Goal: Information Seeking & Learning: Find specific fact

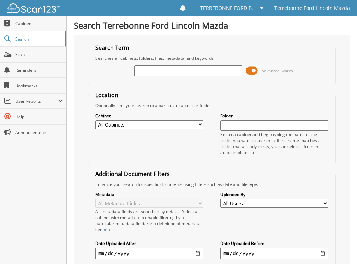
click at [256, 69] on span at bounding box center [252, 70] width 12 height 11
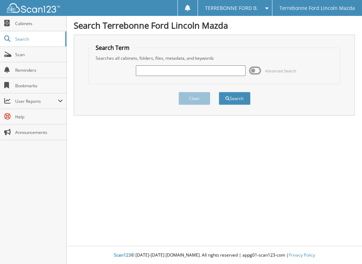
click at [155, 73] on input "text" at bounding box center [191, 70] width 110 height 11
type input "[PERSON_NAME]"
click at [219, 92] on button "Search" at bounding box center [235, 98] width 32 height 13
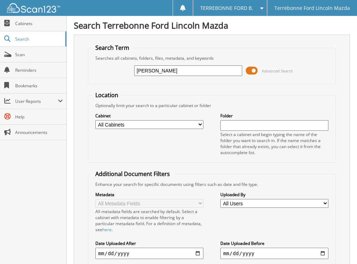
click at [253, 72] on span at bounding box center [252, 70] width 12 height 11
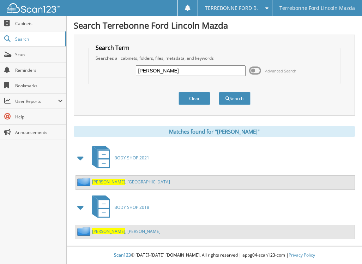
drag, startPoint x: 166, startPoint y: 72, endPoint x: 107, endPoint y: 80, distance: 58.8
click at [107, 80] on div "[PERSON_NAME] Advanced Search" at bounding box center [214, 70] width 245 height 19
type input "[PERSON_NAME]"
click at [275, 89] on div "Clear Search" at bounding box center [214, 98] width 253 height 29
click at [233, 97] on button "Search" at bounding box center [235, 98] width 32 height 13
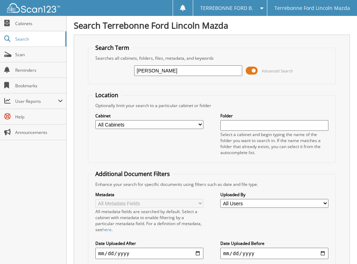
click at [258, 69] on span at bounding box center [252, 70] width 12 height 11
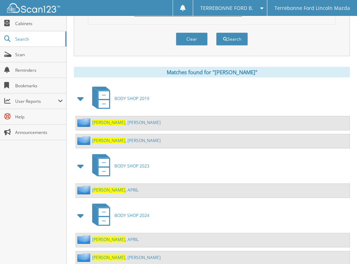
scroll to position [71, 0]
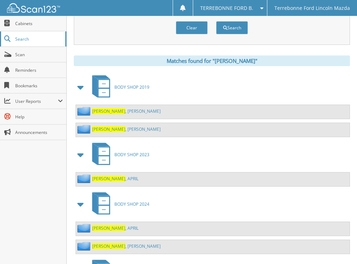
click at [43, 40] on span "Search" at bounding box center [38, 39] width 47 height 6
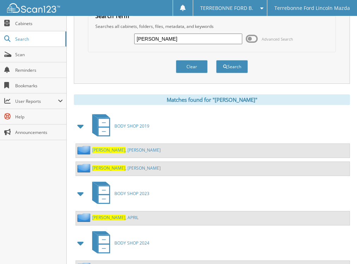
scroll to position [0, 0]
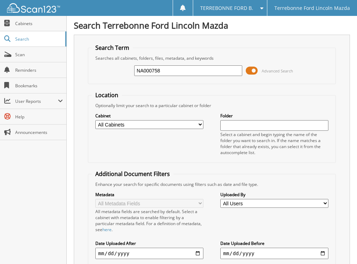
type input "NA000758"
click at [257, 70] on span at bounding box center [252, 70] width 12 height 11
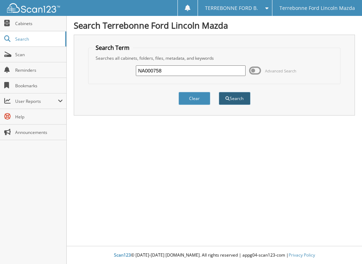
click at [240, 95] on button "Search" at bounding box center [235, 98] width 32 height 13
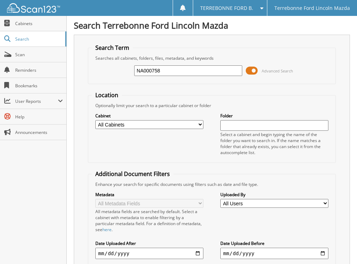
click at [257, 71] on span at bounding box center [252, 70] width 12 height 11
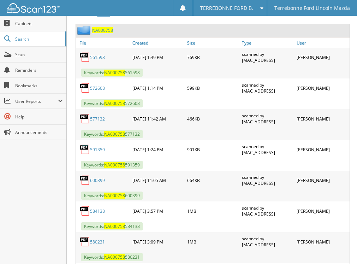
scroll to position [165, 0]
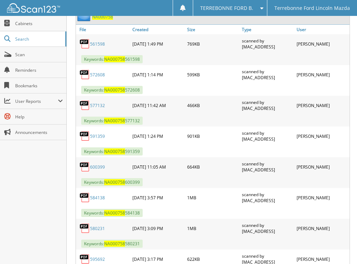
click at [92, 168] on link "600399" at bounding box center [97, 167] width 15 height 6
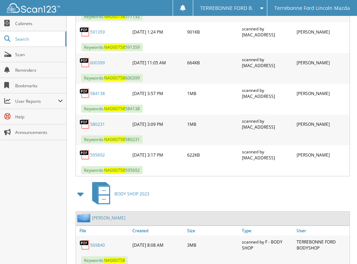
scroll to position [246, 0]
